Goal: Task Accomplishment & Management: Use online tool/utility

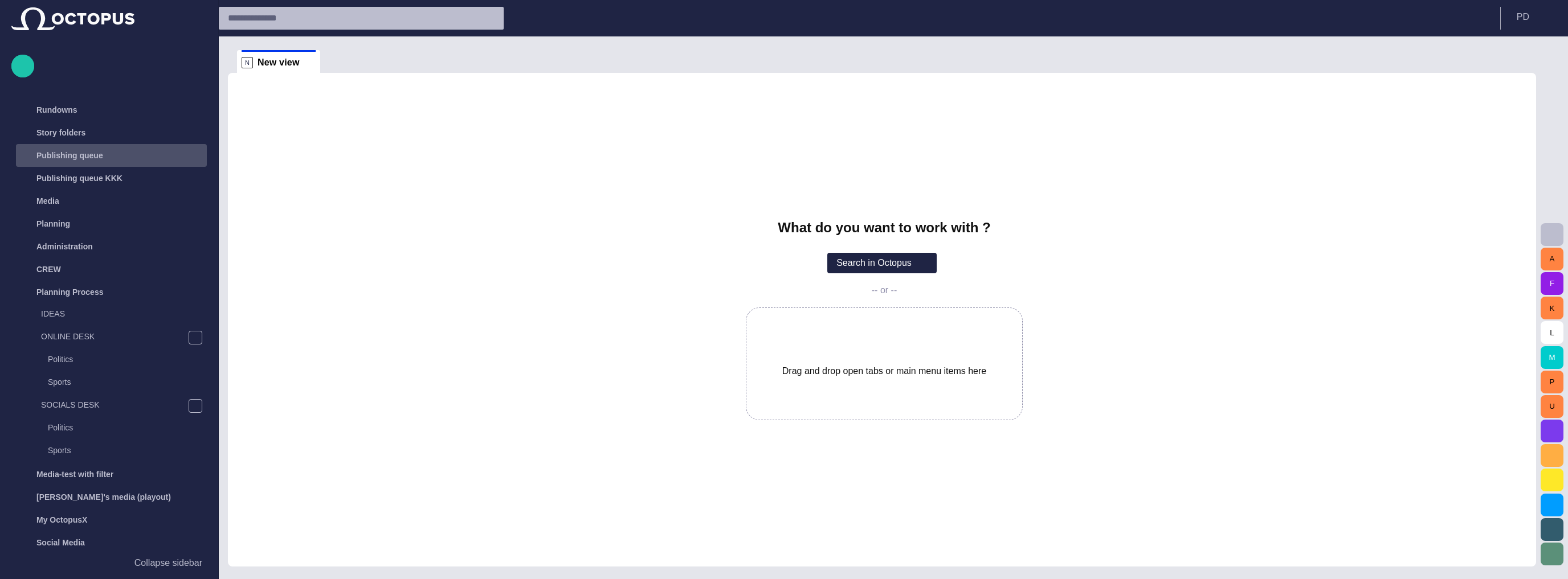
click at [96, 156] on p "Publishing queue" at bounding box center [70, 155] width 67 height 12
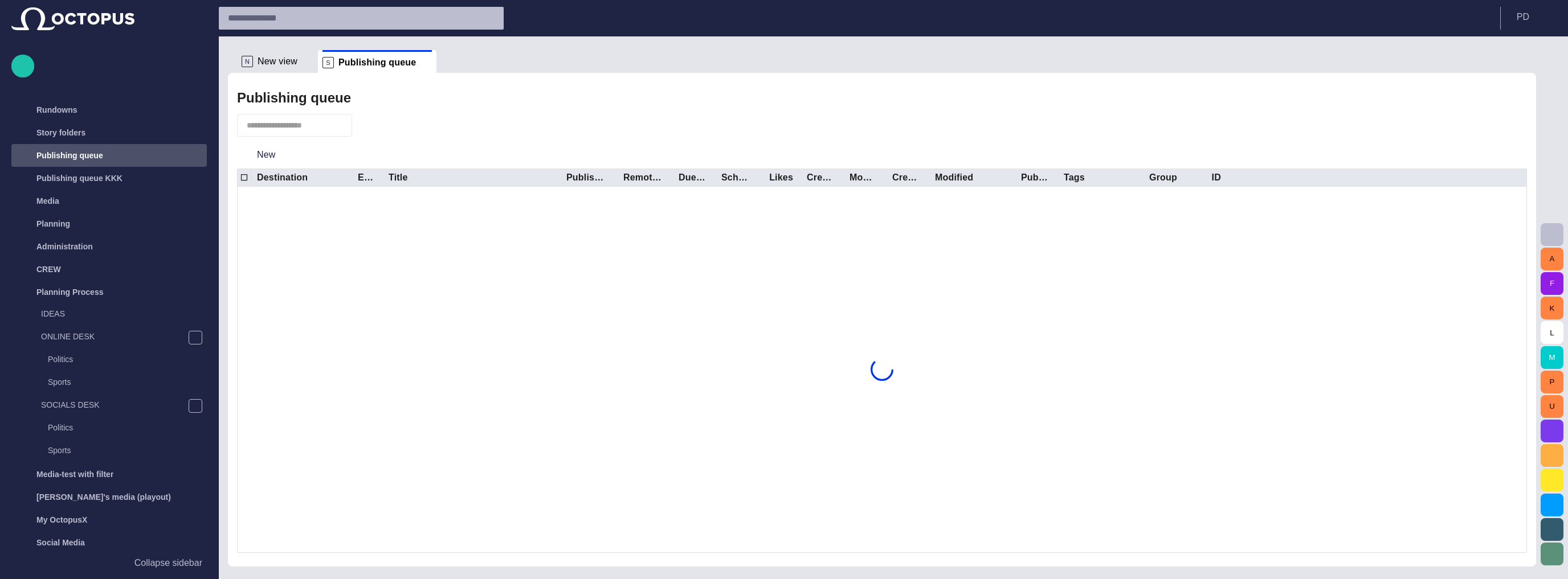
scroll to position [46, 0]
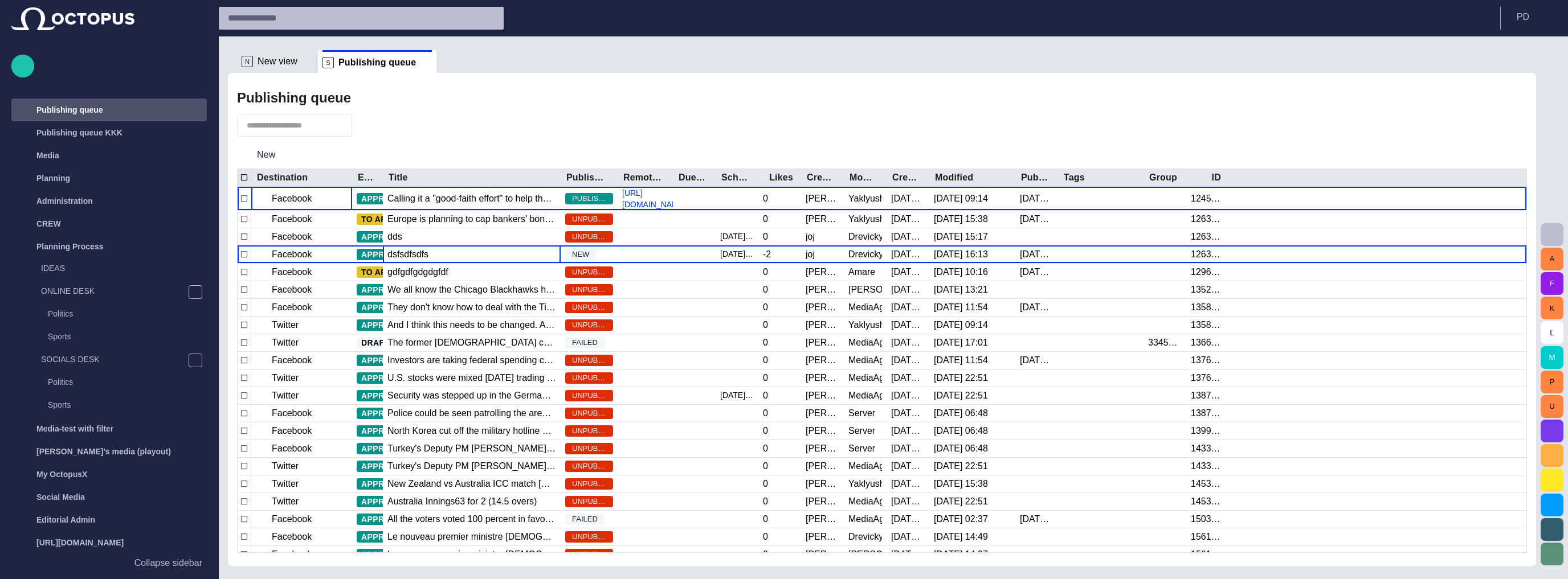
click at [450, 246] on div "dsfsdfsdfs" at bounding box center [472, 254] width 178 height 17
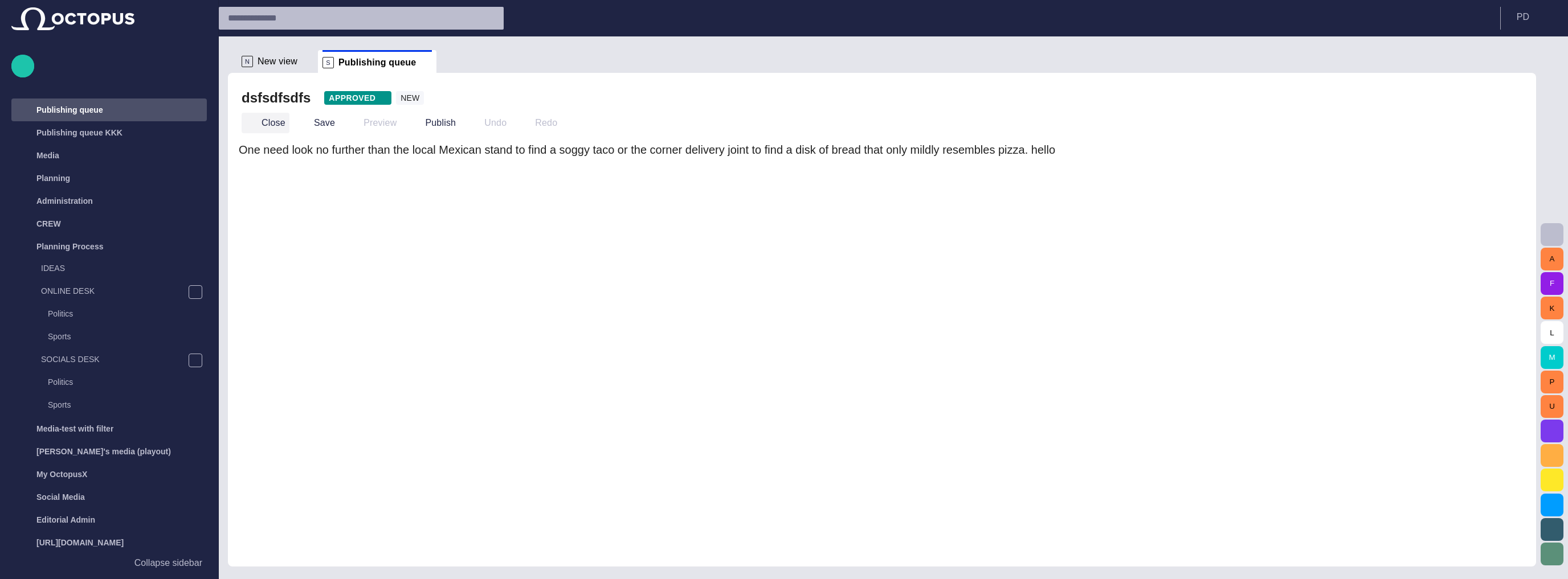
click at [248, 122] on span "button" at bounding box center [251, 123] width 12 height 12
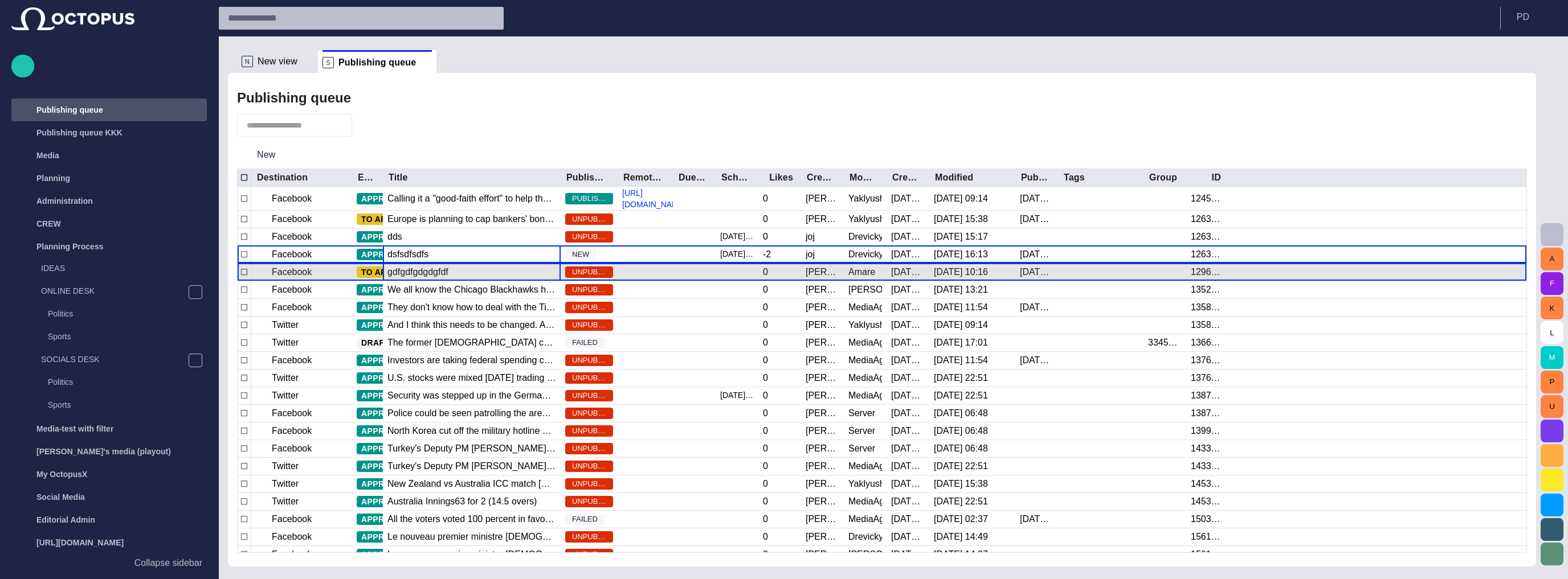
click at [467, 263] on div "gdfgdfgdgdgfdf" at bounding box center [472, 272] width 178 height 17
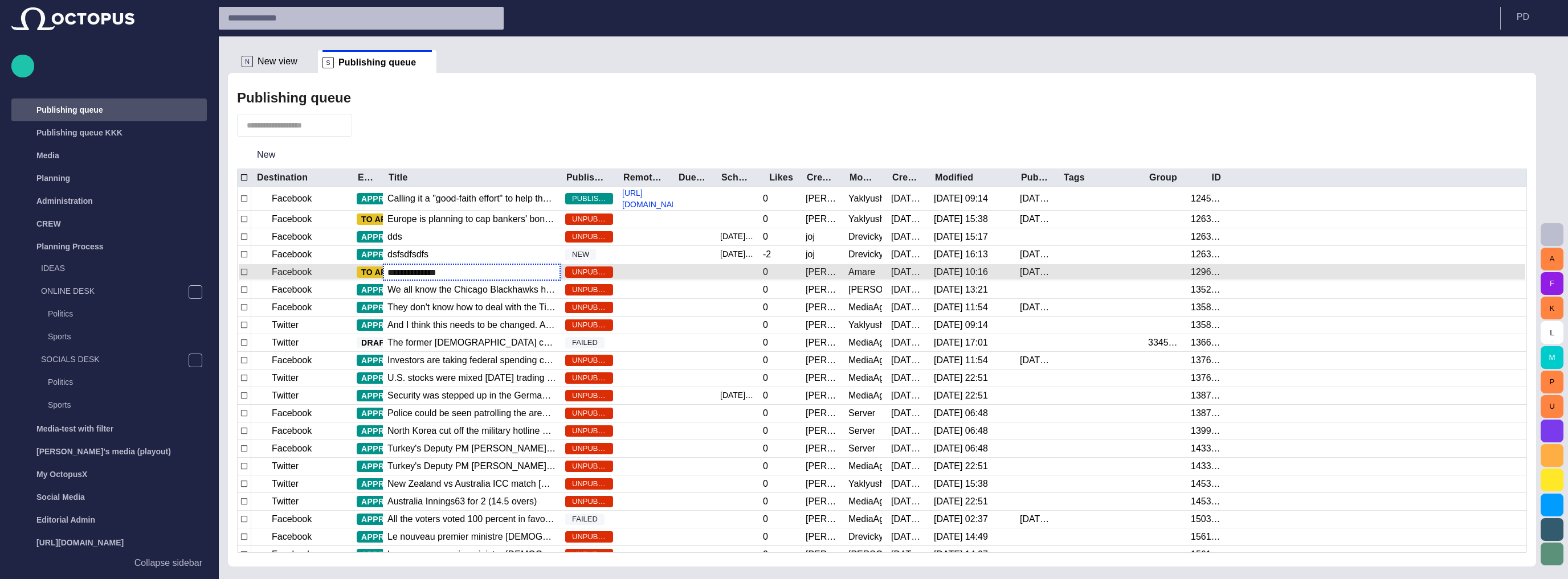
click at [470, 266] on input "**********" at bounding box center [472, 272] width 169 height 13
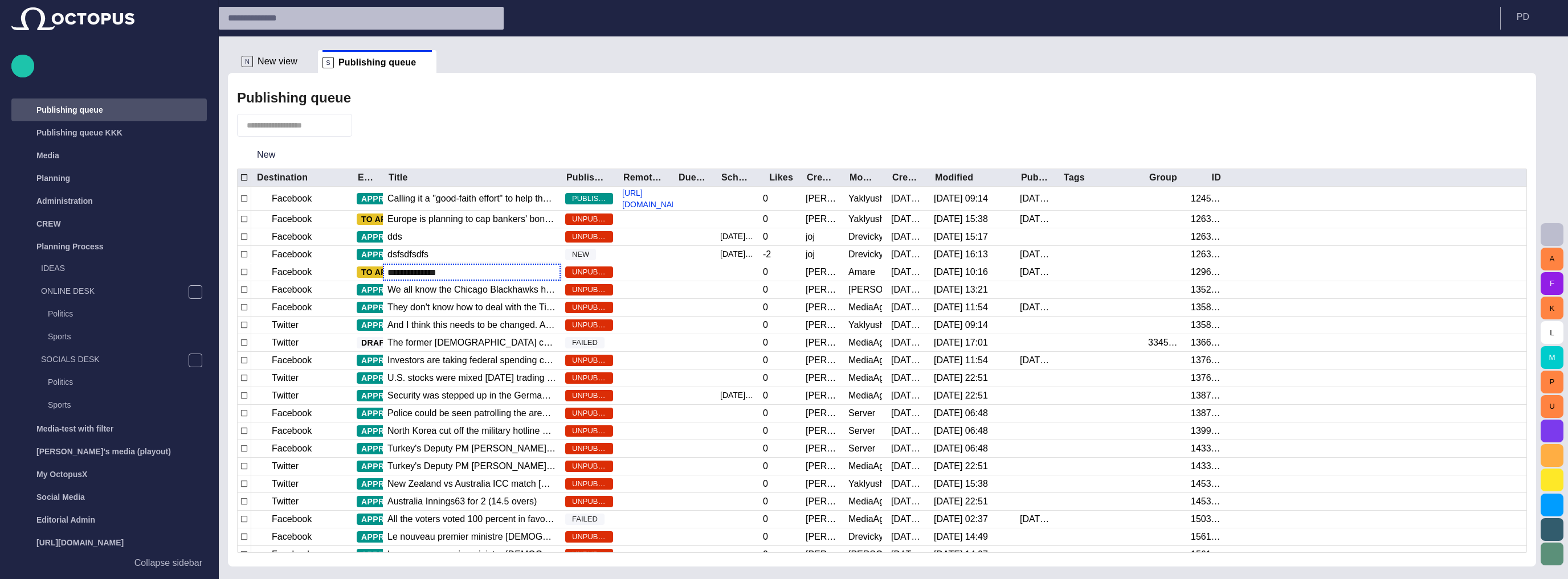
click at [544, 154] on div "New" at bounding box center [881, 154] width 1290 height 27
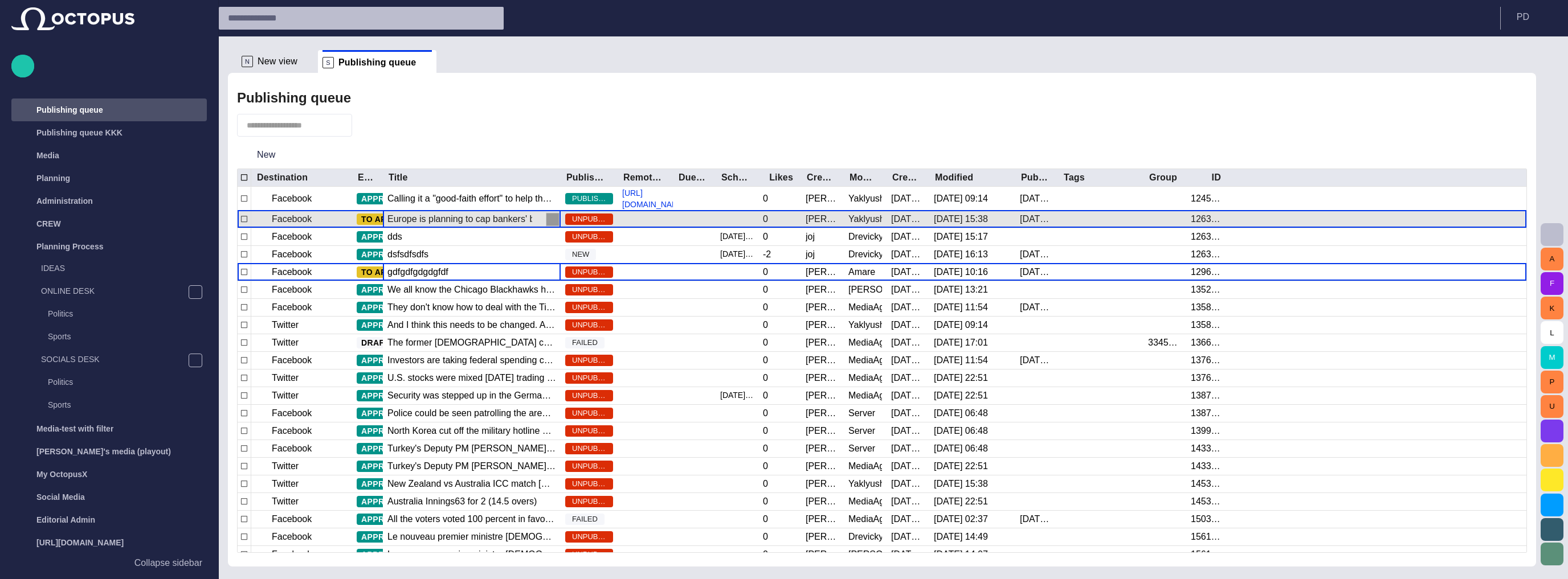
click at [553, 213] on span "button" at bounding box center [553, 219] width 12 height 12
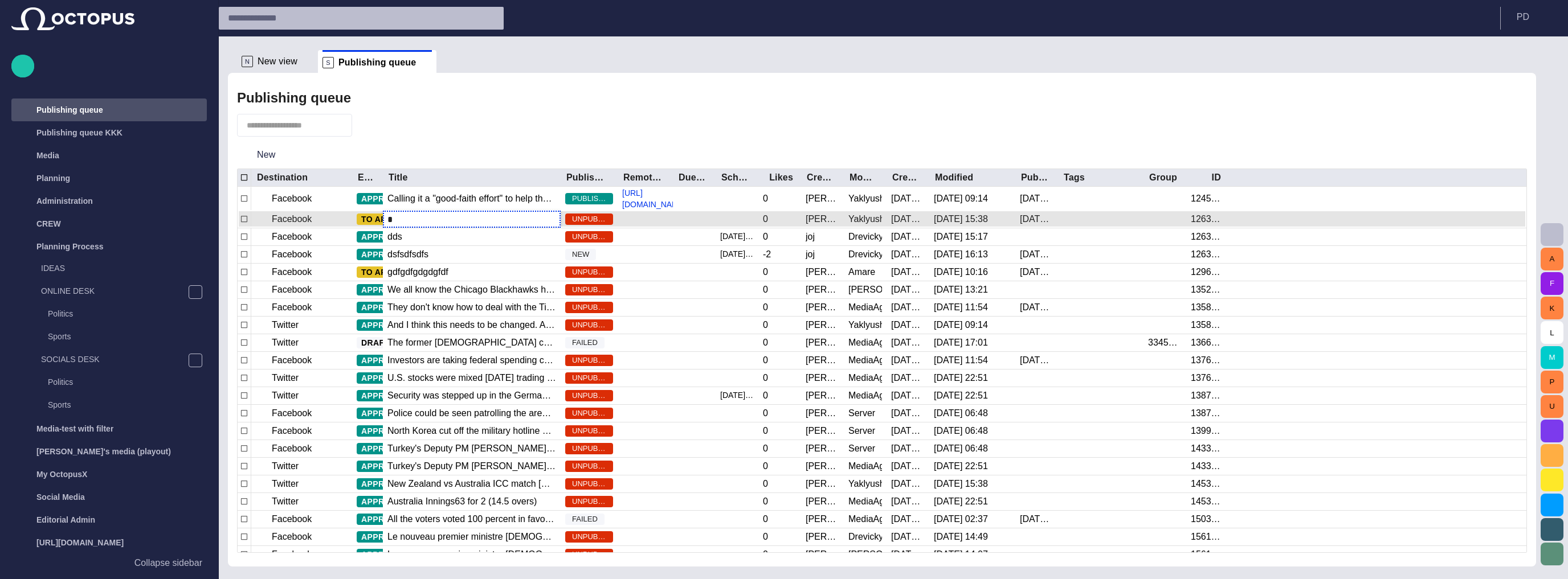
scroll to position [0, 0]
type input "**"
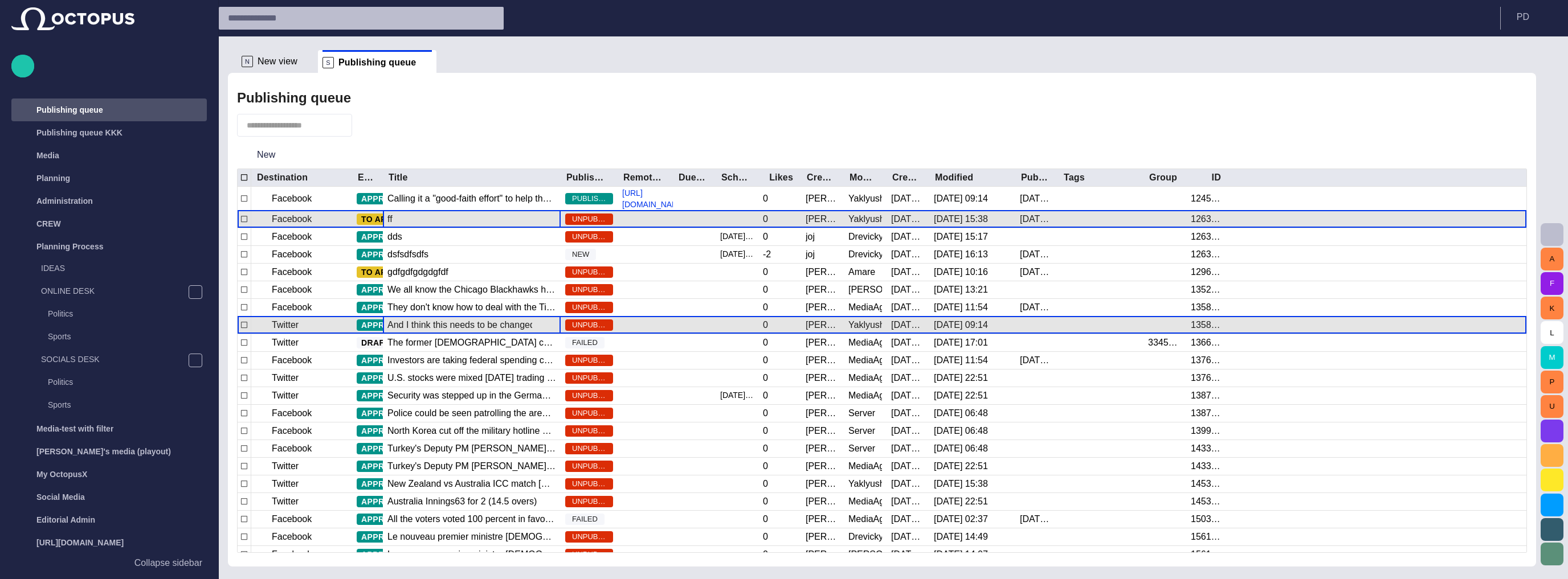
click at [523, 319] on div "And I think this needs to be changed. And if you want to solve the dsajfsadl jf…" at bounding box center [472, 325] width 169 height 13
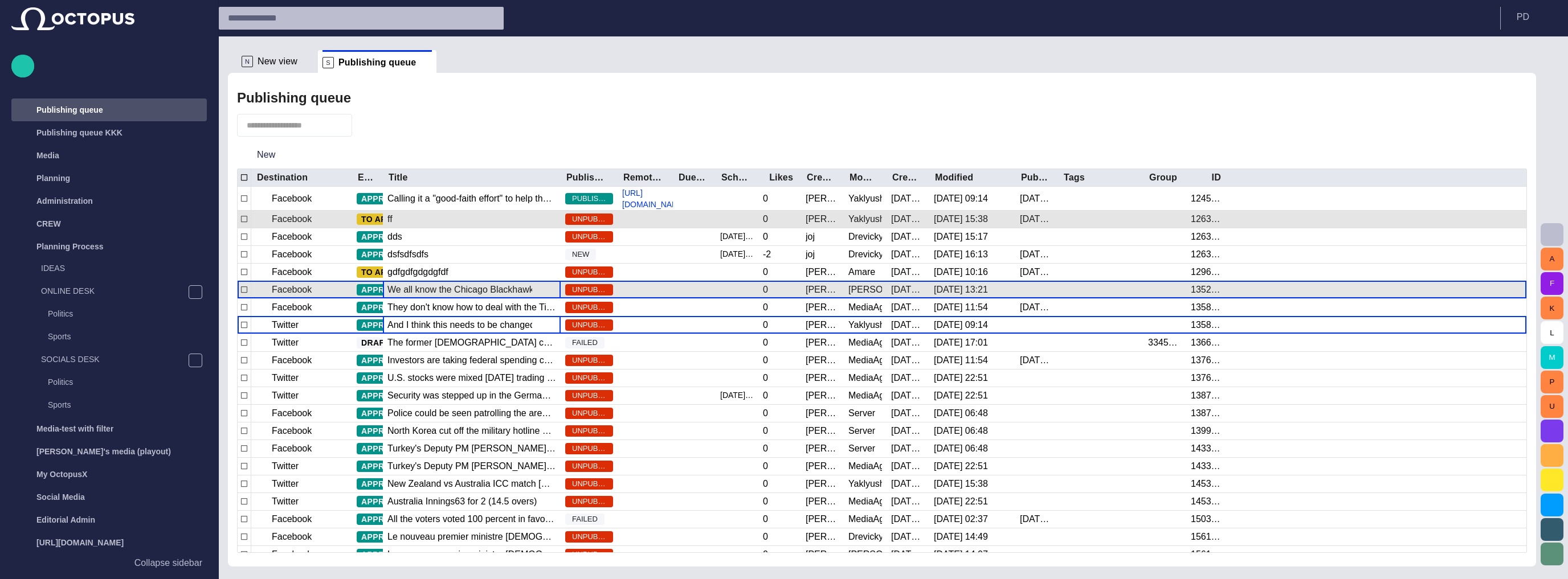
click at [503, 283] on div "We all know the Chicago Blackhawks have been soaring this season in the NHL, bu…" at bounding box center [472, 290] width 169 height 13
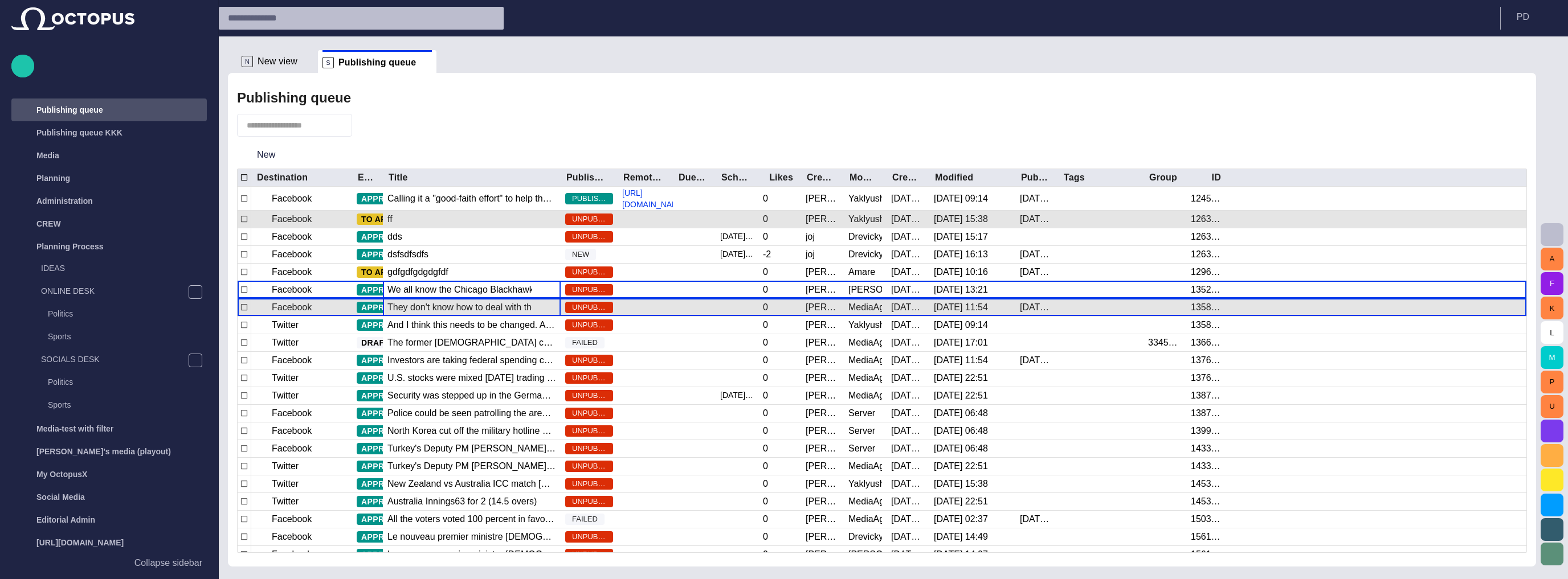
click at [496, 301] on div "They don't know how to deal with the Tibetan issue. And I think this shows comp…" at bounding box center [472, 307] width 169 height 13
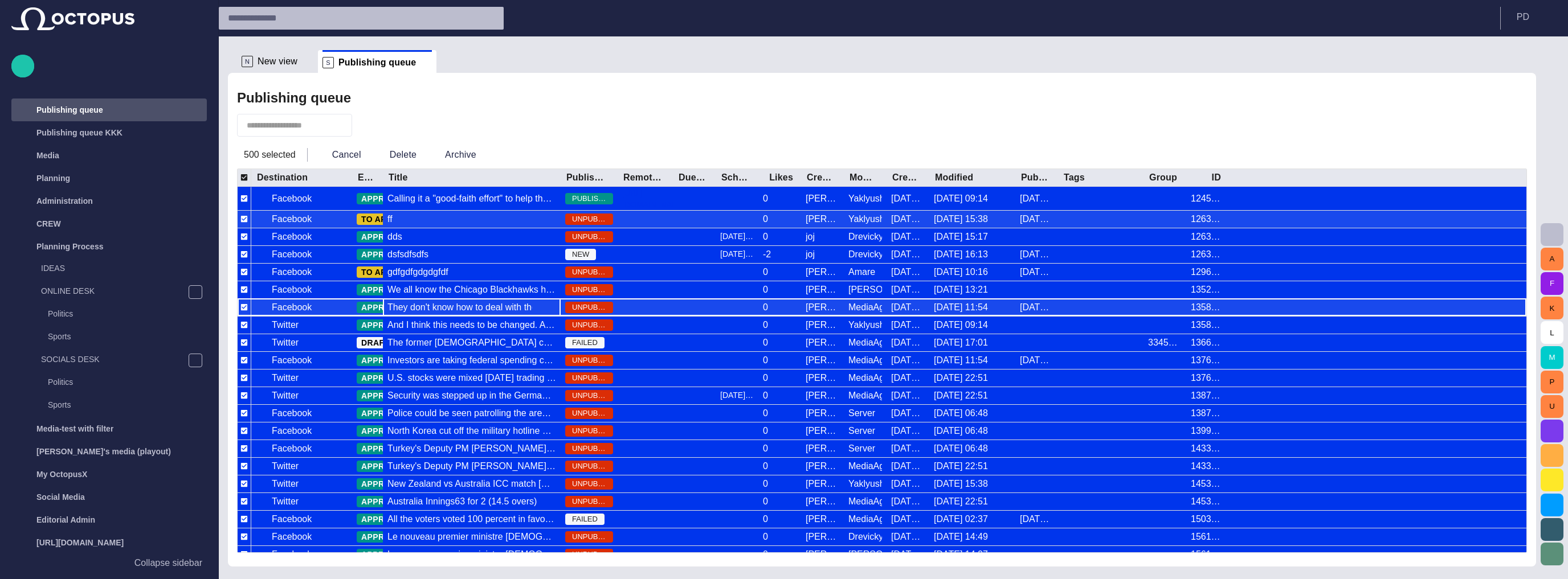
click at [457, 301] on div "They don't know how to deal with the Tibetan issue. And I think this shows comp…" at bounding box center [472, 307] width 169 height 13
